Goal: Task Accomplishment & Management: Manage account settings

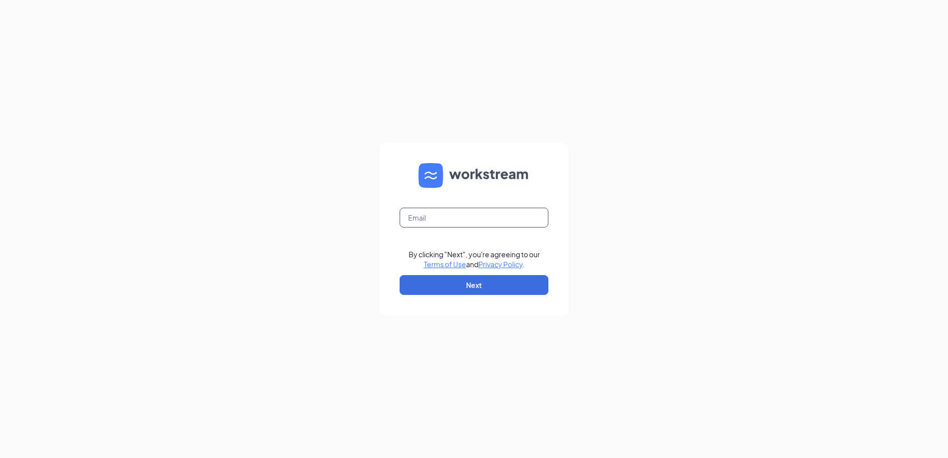
click at [427, 221] on input "text" at bounding box center [474, 218] width 149 height 20
type input "ljs70271@ljsilvers.com"
click at [448, 288] on button "Next" at bounding box center [474, 285] width 149 height 20
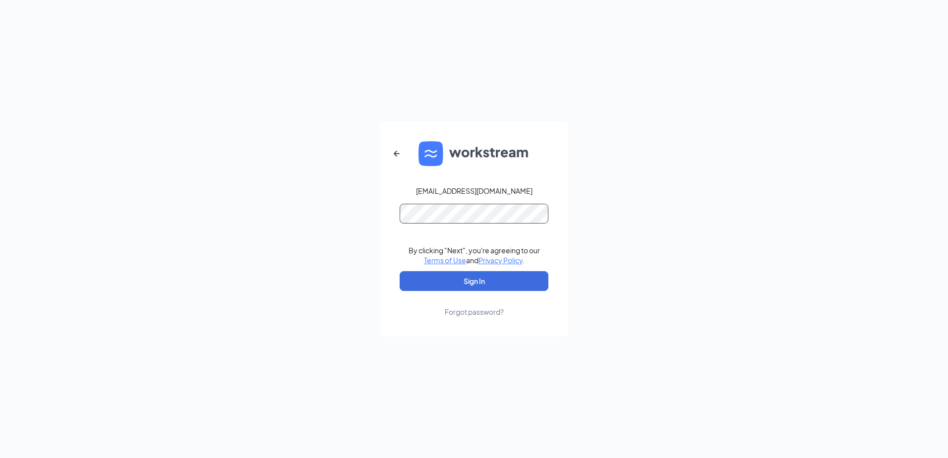
click at [400, 271] on button "Sign In" at bounding box center [474, 281] width 149 height 20
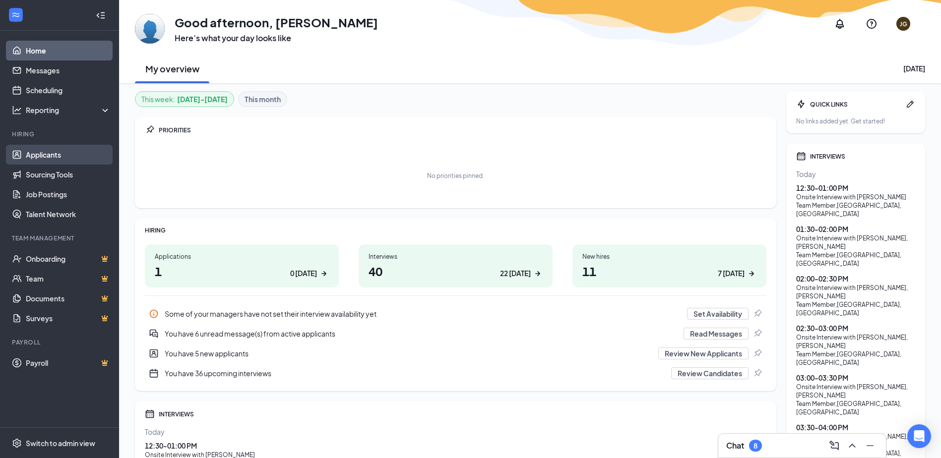
click at [47, 158] on link "Applicants" at bounding box center [68, 155] width 85 height 20
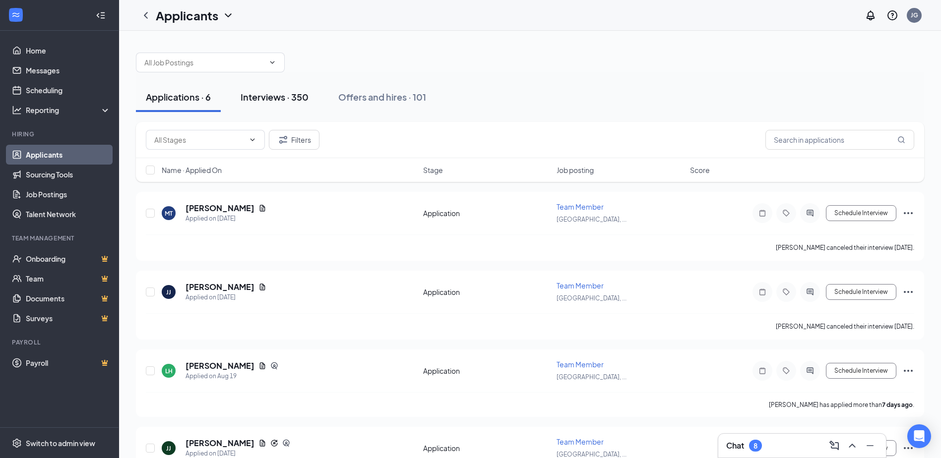
click at [280, 99] on div "Interviews · 350" at bounding box center [274, 97] width 68 height 12
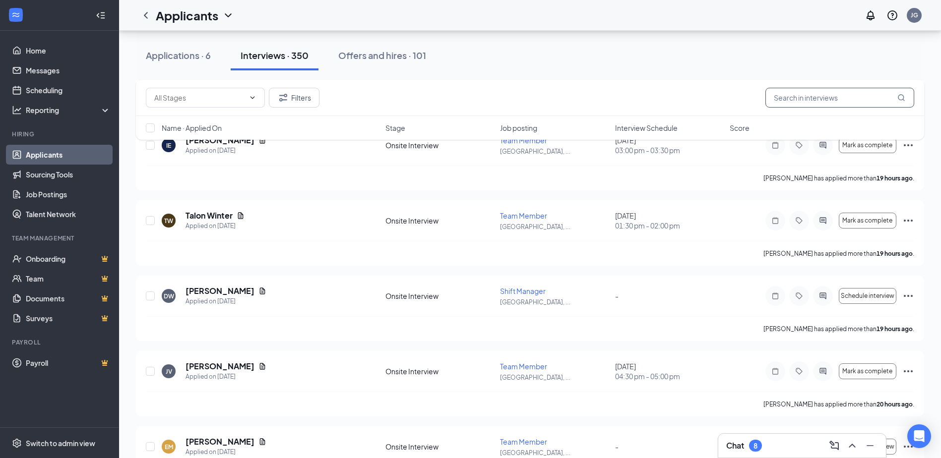
scroll to position [893, 0]
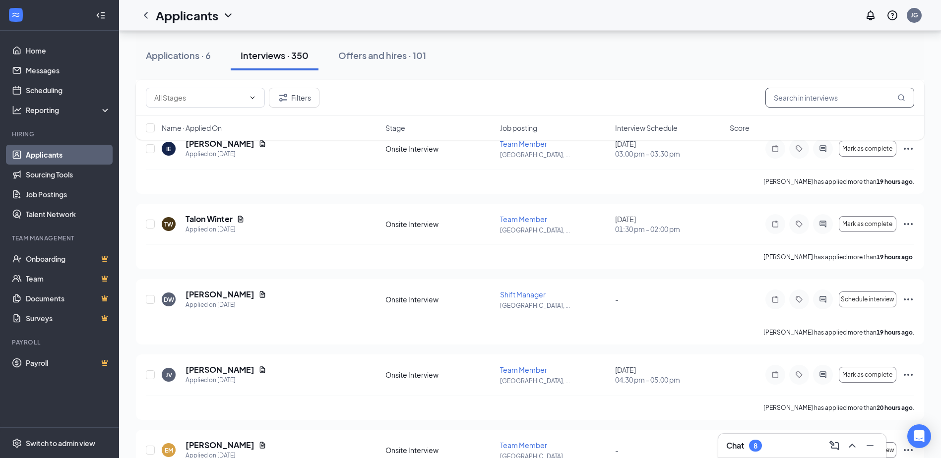
click at [843, 100] on input "text" at bounding box center [839, 98] width 149 height 20
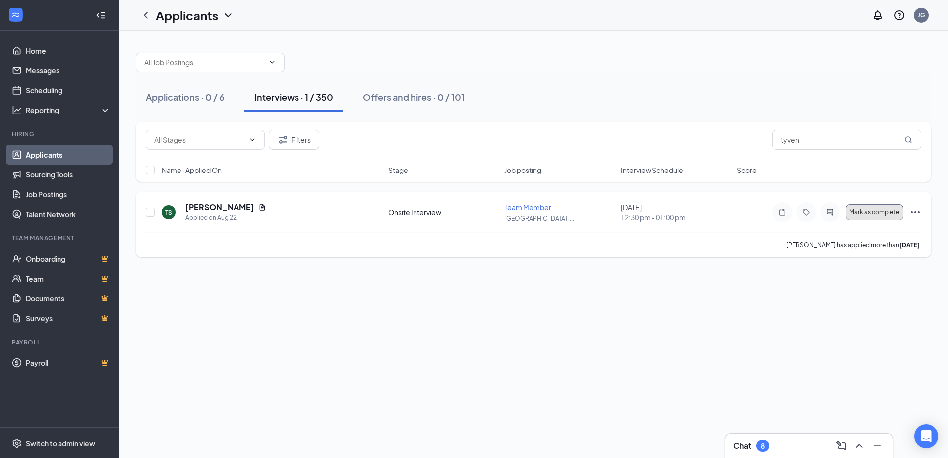
click at [866, 213] on span "Mark as complete" at bounding box center [874, 212] width 50 height 7
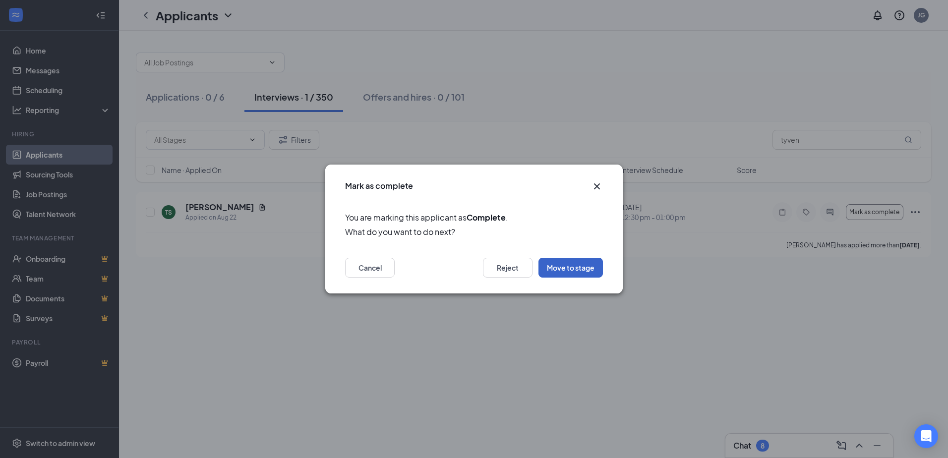
click at [567, 263] on button "Move to stage" at bounding box center [571, 268] width 64 height 20
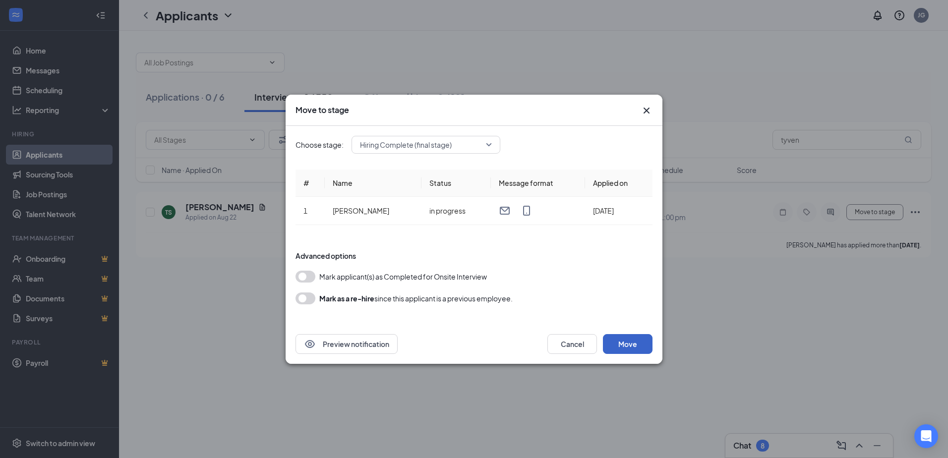
click at [611, 337] on button "Move" at bounding box center [628, 344] width 50 height 20
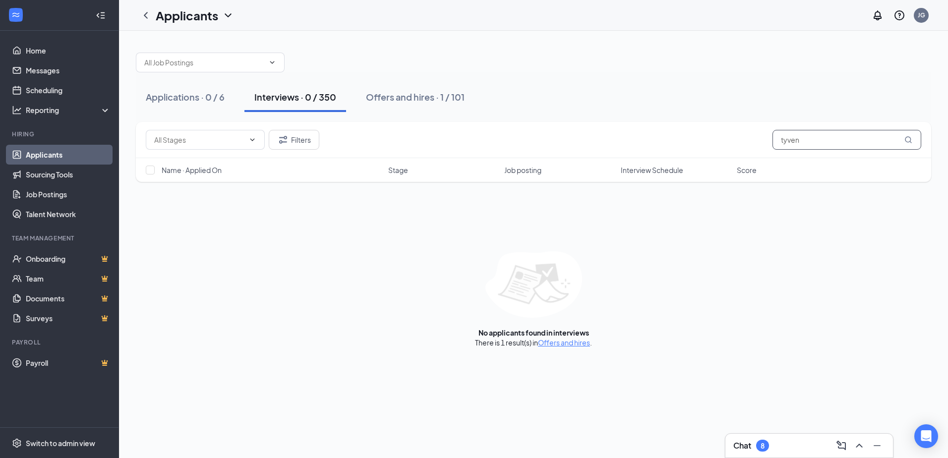
click at [806, 143] on input "tyven" at bounding box center [847, 140] width 149 height 20
type input "t"
type input "emi"
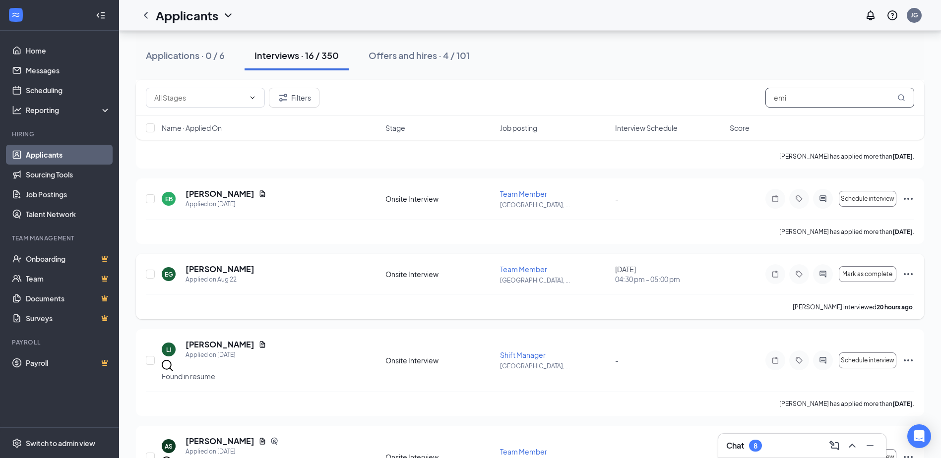
scroll to position [198, 0]
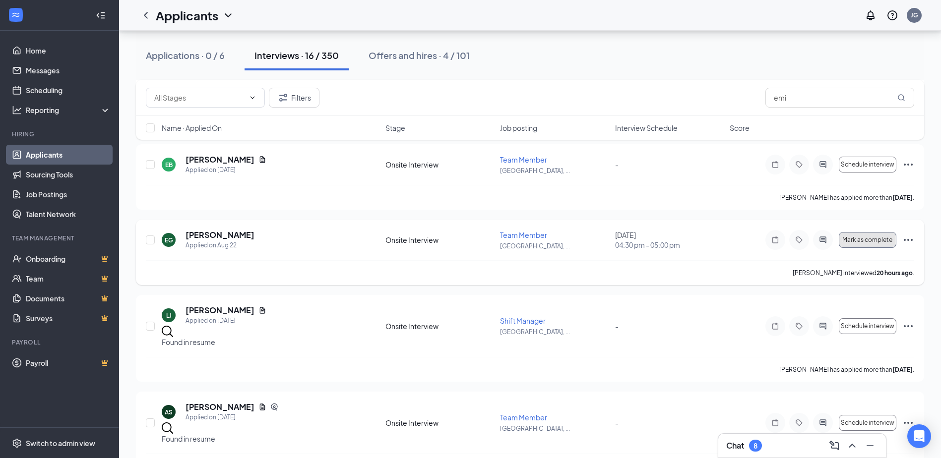
click at [852, 246] on button "Mark as complete" at bounding box center [868, 240] width 58 height 16
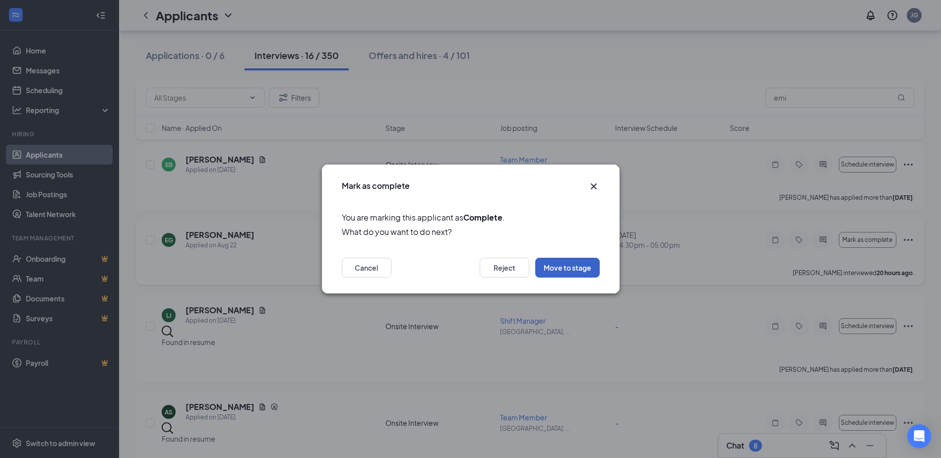
click at [577, 262] on button "Move to stage" at bounding box center [567, 268] width 64 height 20
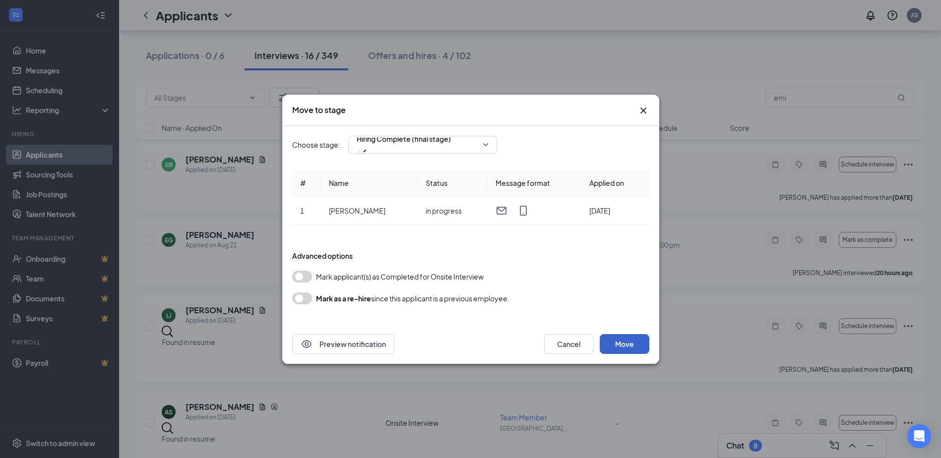
click at [618, 347] on button "Move" at bounding box center [625, 344] width 50 height 20
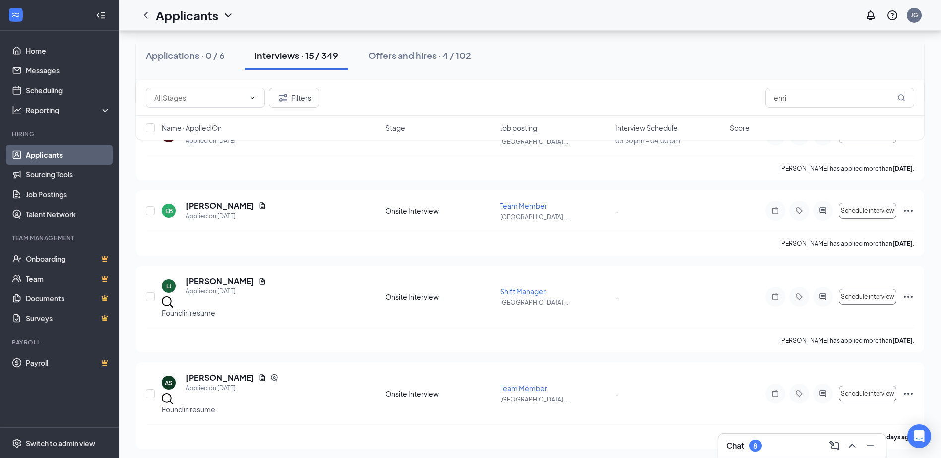
scroll to position [0, 0]
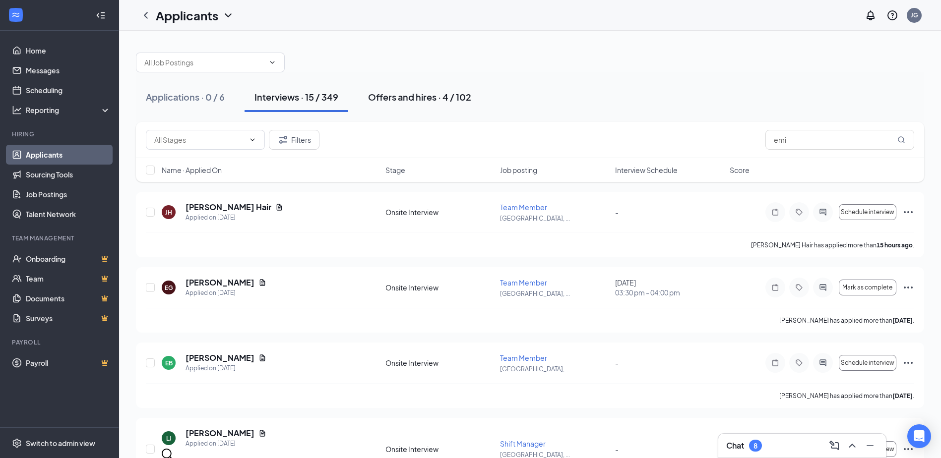
click at [418, 95] on div "Offers and hires · 4 / 102" at bounding box center [419, 97] width 103 height 12
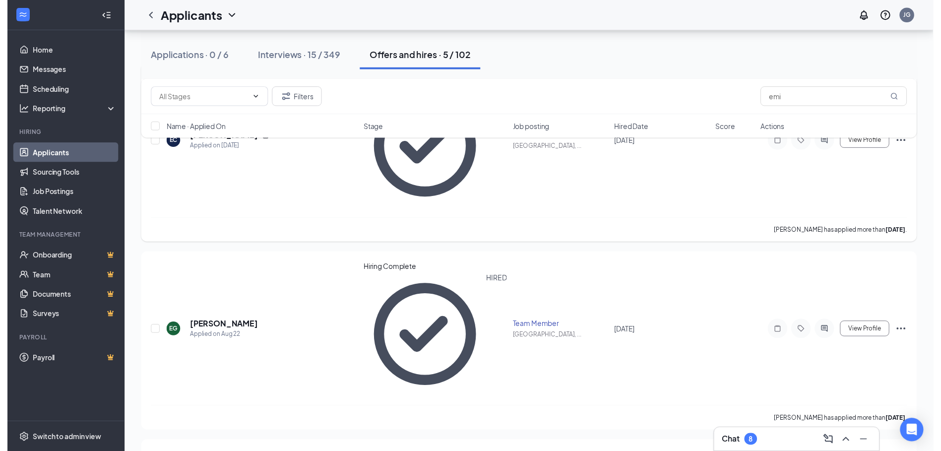
scroll to position [143, 0]
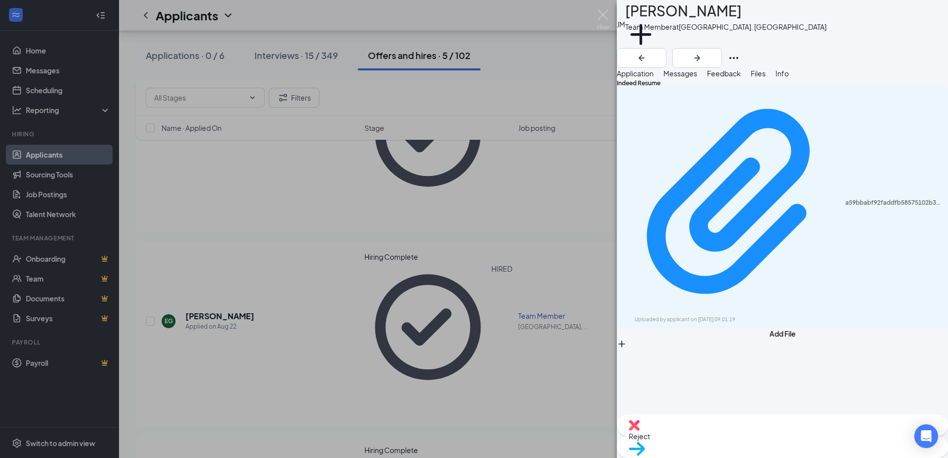
click at [634, 325] on icon "Download" at bounding box center [629, 329] width 10 height 8
click at [513, 48] on div "[PERSON_NAME] [PERSON_NAME] Team Member at [GEOGRAPHIC_DATA], [GEOGRAPHIC_DATA]…" at bounding box center [474, 229] width 948 height 458
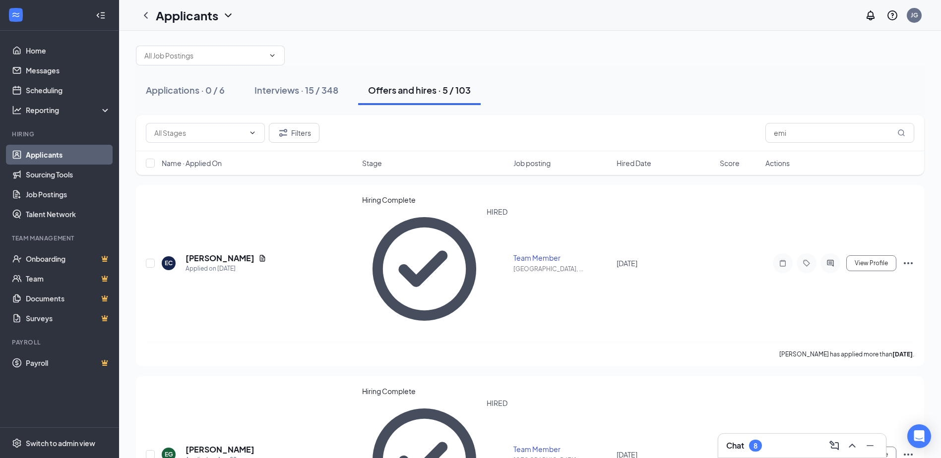
scroll to position [143, 0]
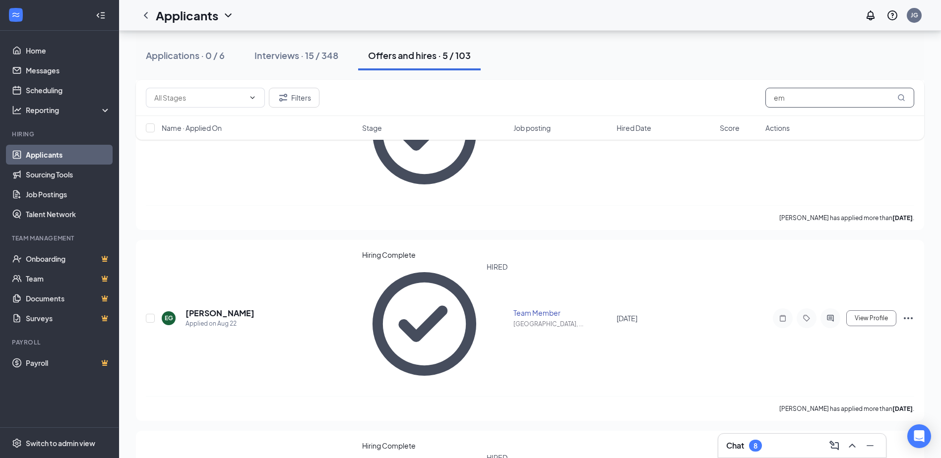
type input "e"
